Goal: Task Accomplishment & Management: Manage account settings

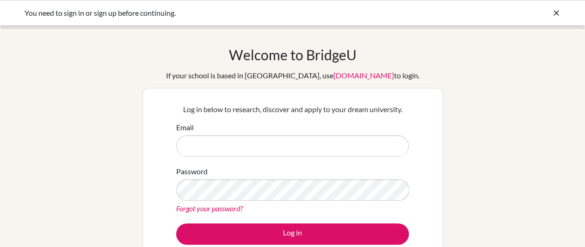
type input "[EMAIL_ADDRESS][DOMAIN_NAME]"
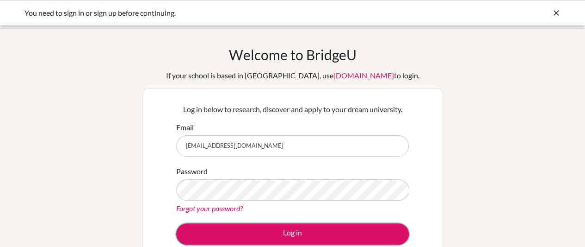
click at [298, 233] on button "Log in" at bounding box center [292, 233] width 233 height 21
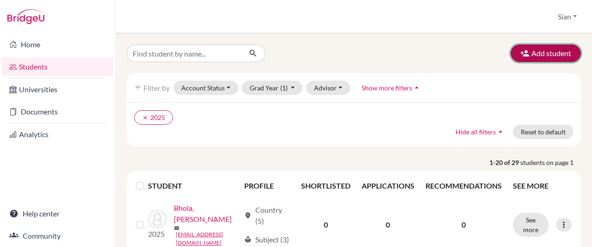
click at [541, 51] on button "Add student" at bounding box center [546, 53] width 70 height 18
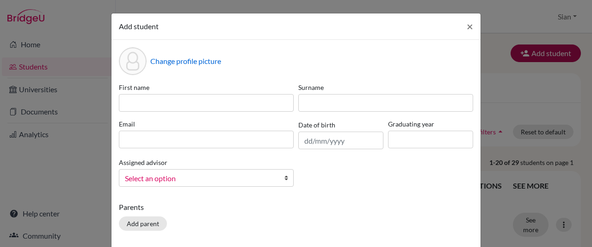
click at [541, 51] on div "Add student × Change profile picture First name Surname Email Date of birth Gra…" at bounding box center [296, 123] width 592 height 247
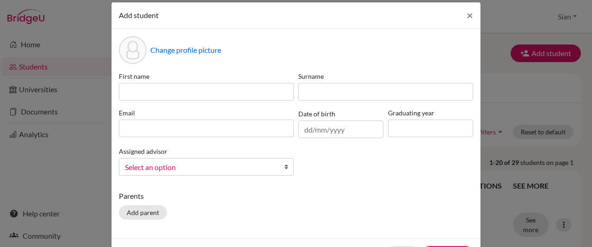
scroll to position [9, 0]
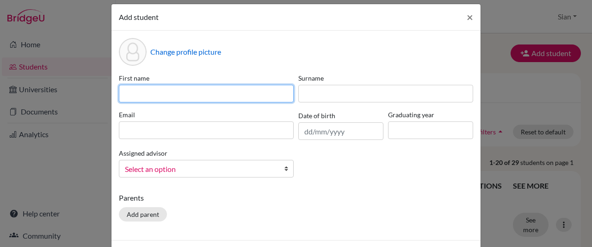
click at [131, 93] on input at bounding box center [206, 94] width 175 height 18
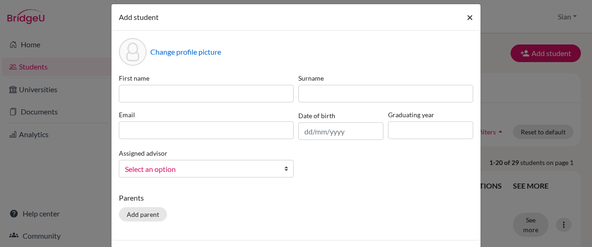
click at [470, 17] on button "×" at bounding box center [470, 17] width 21 height 26
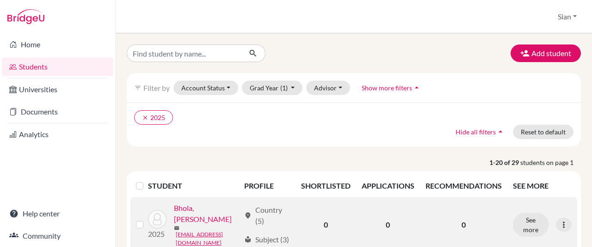
click at [206, 221] on link "Bhola, Satleen" at bounding box center [207, 213] width 66 height 22
